Goal: Book appointment/travel/reservation

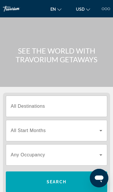
click at [103, 10] on div at bounding box center [103, 9] width 3 height 3
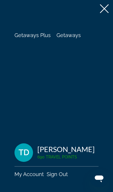
click at [68, 38] on span "Getaways" at bounding box center [68, 35] width 24 height 6
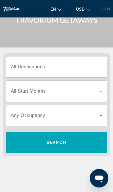
scroll to position [40, 0]
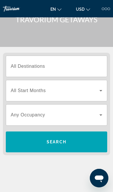
click at [19, 67] on span "All Destinations" at bounding box center [28, 66] width 34 height 5
click at [19, 67] on input "Destination All Destinations" at bounding box center [57, 66] width 92 height 7
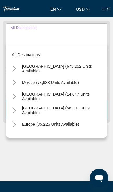
scroll to position [72, 0]
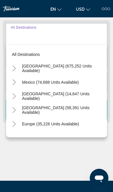
click at [14, 67] on icon "Toggle United States (675,252 units available)" at bounding box center [14, 68] width 6 height 6
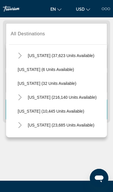
scroll to position [68, 0]
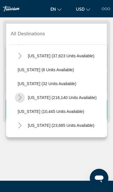
click at [20, 95] on icon "Toggle Florida (216,140 units available)" at bounding box center [20, 98] width 6 height 6
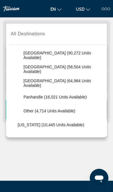
scroll to position [125, 0]
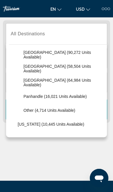
click at [33, 70] on span "[GEOGRAPHIC_DATA] (58,504 units available)" at bounding box center [63, 68] width 81 height 9
type input "**********"
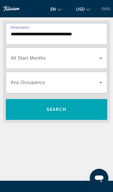
click at [20, 61] on span "All Start Months" at bounding box center [28, 58] width 35 height 5
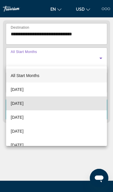
click at [21, 104] on span "[DATE]" at bounding box center [17, 103] width 13 height 7
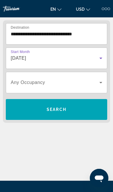
click at [21, 85] on span "Any Occupancy" at bounding box center [28, 82] width 34 height 5
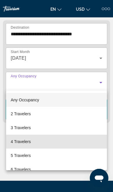
click at [18, 136] on mat-option "4 Travelers" at bounding box center [56, 142] width 101 height 14
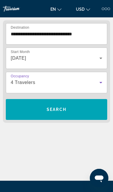
click at [21, 106] on span "Search widget" at bounding box center [56, 110] width 101 height 14
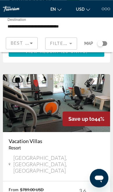
scroll to position [2143, 0]
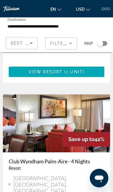
scroll to position [2148, 0]
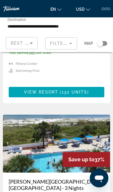
scroll to position [2159, 0]
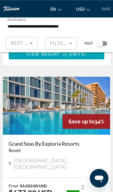
scroll to position [2158, 0]
